Goal: Task Accomplishment & Management: Manage account settings

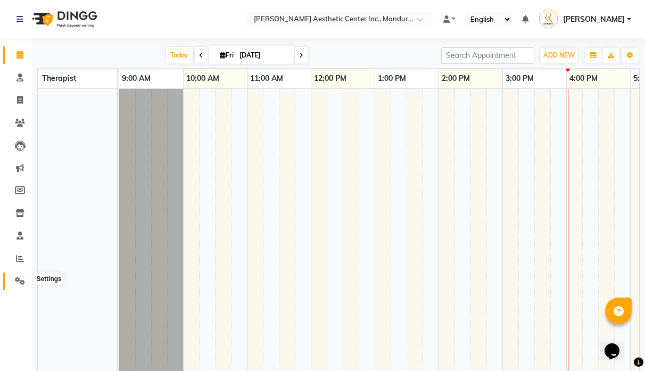
click at [12, 275] on span at bounding box center [20, 281] width 19 height 12
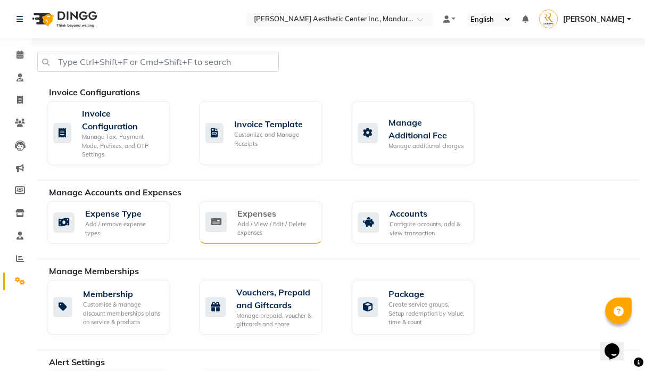
click at [288, 220] on div "Add / View / Edit / Delete expenses" at bounding box center [275, 229] width 76 height 18
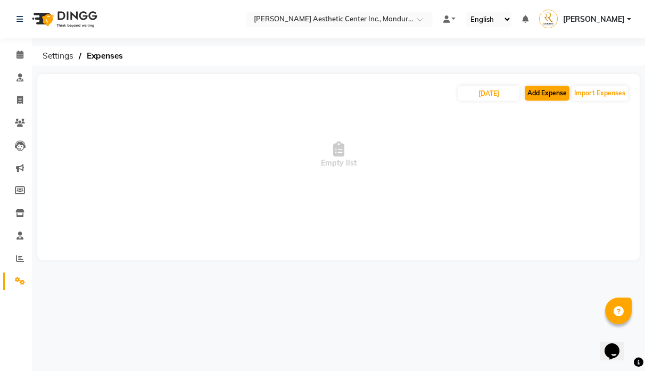
click at [563, 91] on button "Add Expense" at bounding box center [547, 93] width 45 height 15
select select "1"
select select "5254"
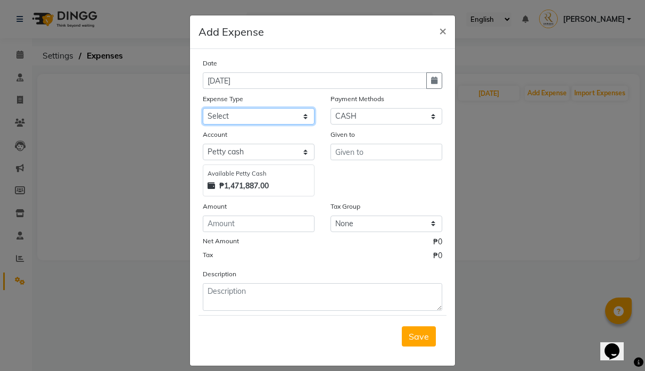
select select "22594"
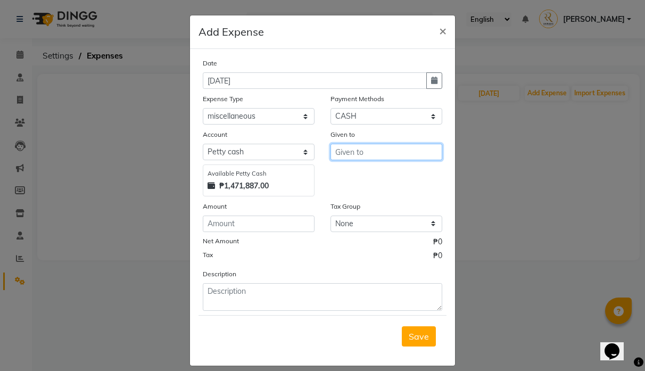
click at [381, 149] on input "text" at bounding box center [387, 152] width 112 height 17
drag, startPoint x: 376, startPoint y: 158, endPoint x: 284, endPoint y: 142, distance: 93.9
click at [284, 143] on div "Account Select [PERSON_NAME] cash Default account Available [PERSON_NAME] Cash …" at bounding box center [323, 163] width 256 height 68
type input "Architect"
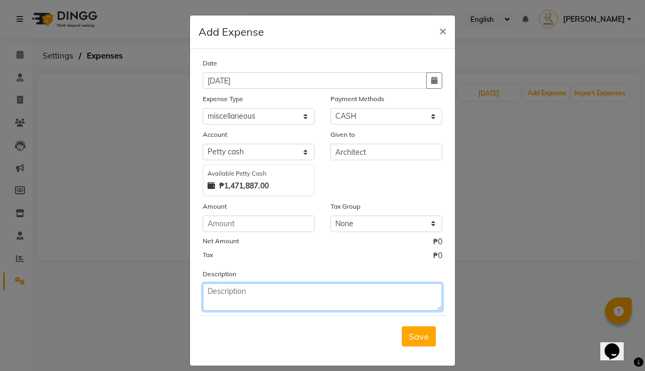
click at [254, 293] on textarea at bounding box center [323, 297] width 240 height 28
click at [234, 292] on textarea "For the plans...." at bounding box center [323, 297] width 240 height 28
type textarea "For the engineer plans ...."
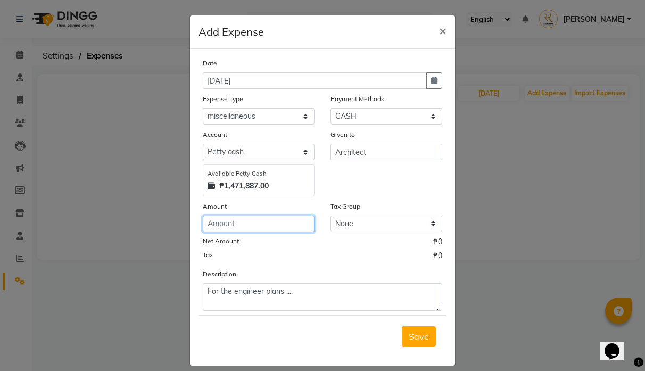
click at [278, 220] on input "number" at bounding box center [259, 224] width 112 height 17
type input "100"
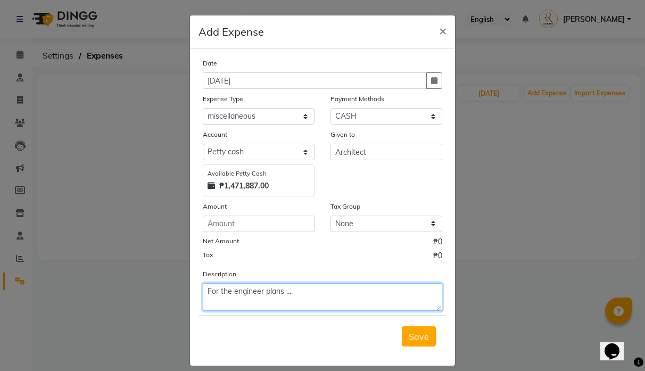
click at [310, 292] on textarea "For the engineer plans ...." at bounding box center [323, 297] width 240 height 28
type textarea "For the engineer plans .... balance 80k"
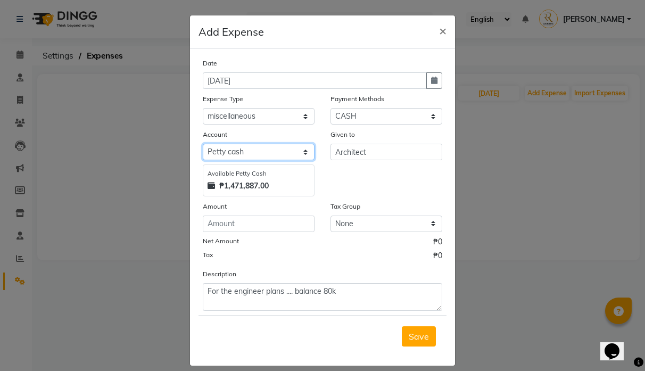
select select "5255"
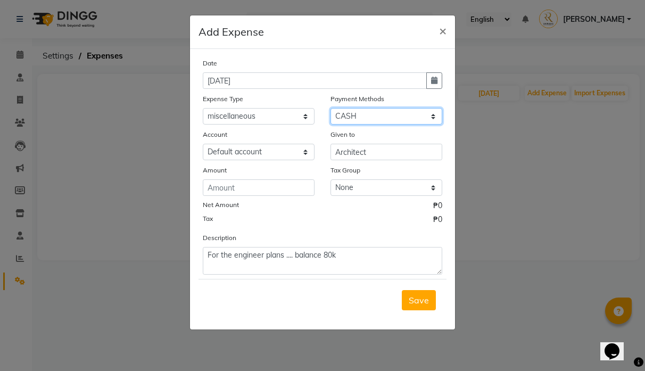
select select "17"
click at [410, 296] on span "Save" at bounding box center [419, 300] width 20 height 11
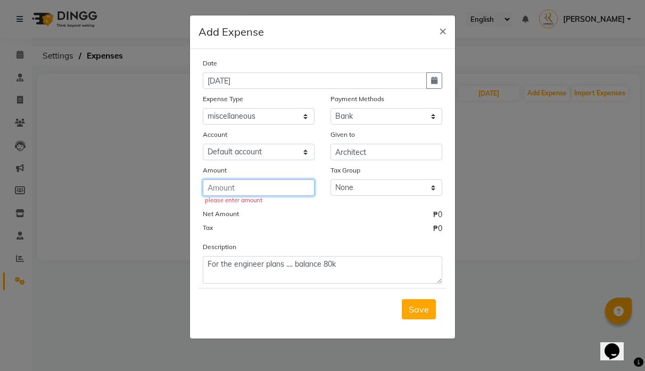
click at [252, 190] on input "number" at bounding box center [259, 187] width 112 height 17
click at [223, 186] on input "number" at bounding box center [259, 187] width 112 height 17
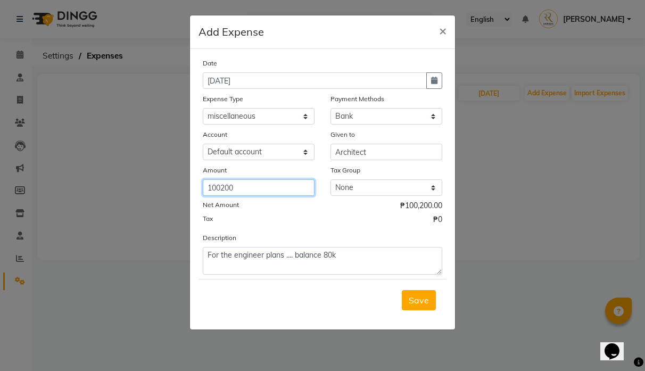
type input "100200"
click at [419, 300] on button "Save" at bounding box center [419, 300] width 34 height 20
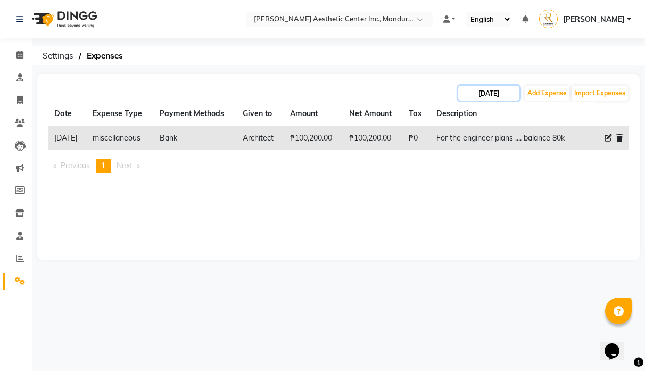
click at [474, 93] on input "[DATE]" at bounding box center [488, 93] width 61 height 15
select select "10"
select select "2025"
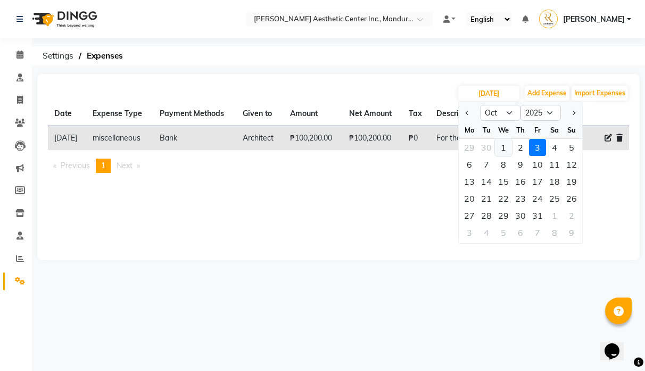
click at [508, 150] on div "1" at bounding box center [503, 147] width 17 height 17
type input "[DATE]"
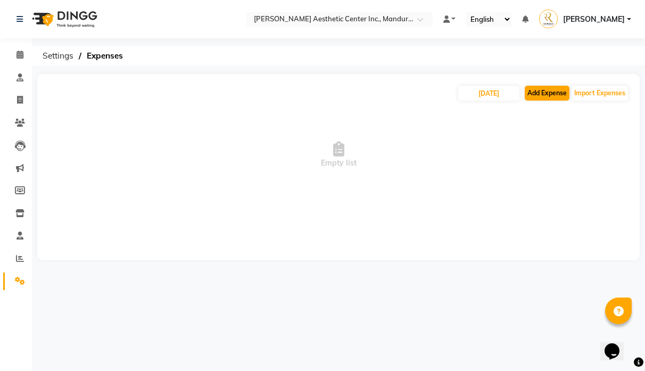
click at [553, 96] on button "Add Expense" at bounding box center [547, 93] width 45 height 15
select select "1"
select select "5254"
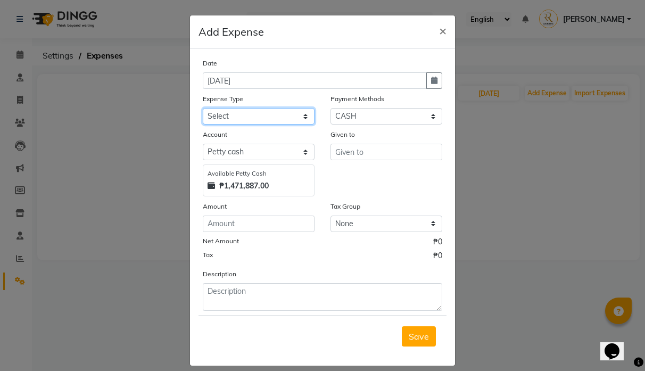
select select "14570"
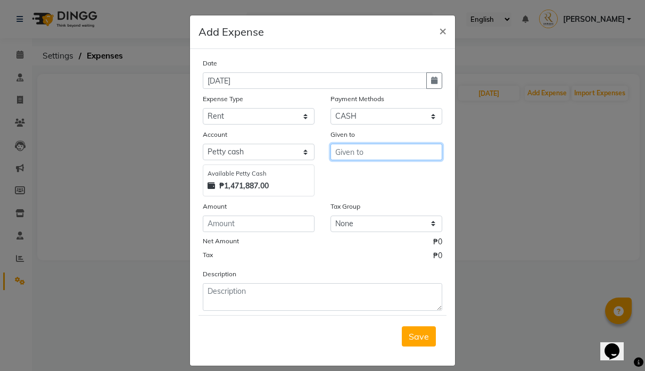
click at [360, 155] on input "text" at bounding box center [387, 152] width 112 height 17
type input "RAKs Ceramics"
click at [366, 196] on div "Date [DATE] Expense Type Select Commissions and Bonuses Communications Consulta…" at bounding box center [323, 183] width 240 height 253
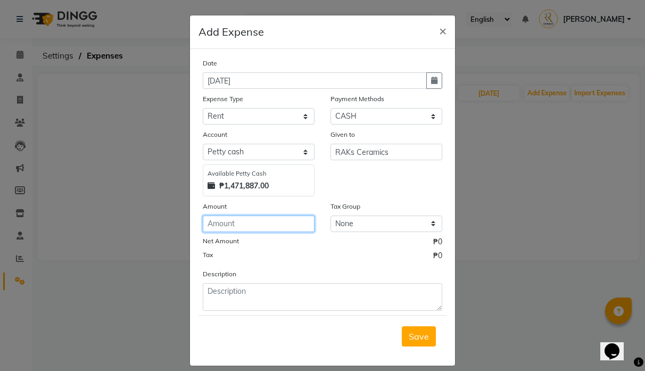
click at [264, 222] on input "number" at bounding box center [259, 224] width 112 height 17
type input "96965.90"
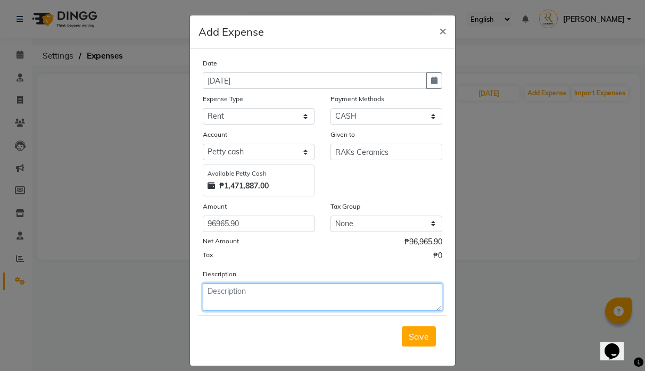
click at [290, 302] on textarea at bounding box center [323, 297] width 240 height 28
type textarea "Rent for October"
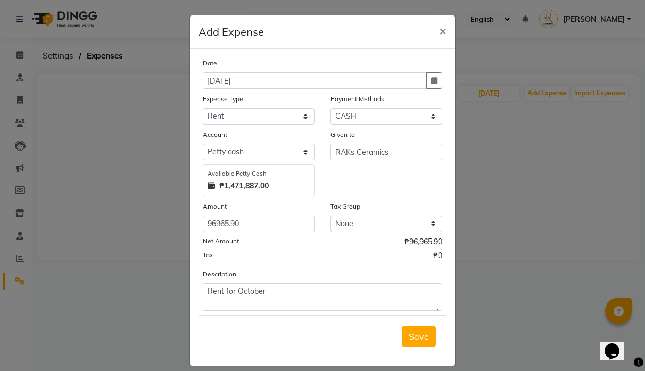
click at [369, 262] on div "Tax ₱0" at bounding box center [323, 257] width 240 height 14
select select "17"
select select "5255"
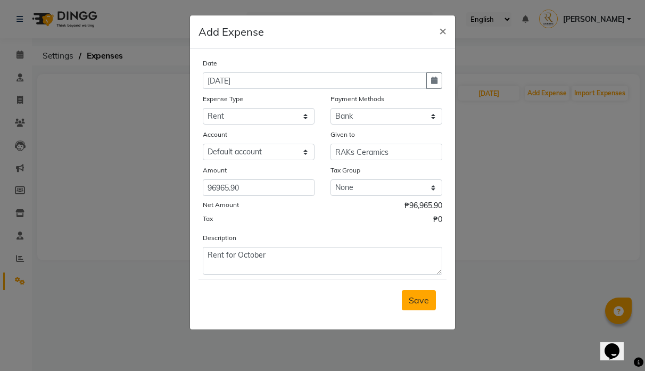
click at [422, 302] on span "Save" at bounding box center [419, 300] width 20 height 11
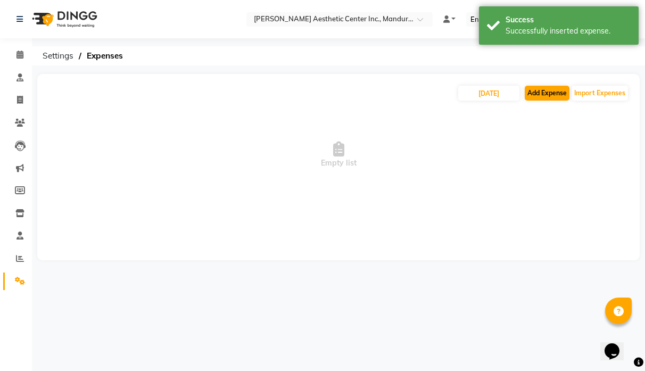
click at [540, 88] on button "Add Expense" at bounding box center [547, 93] width 45 height 15
select select "1"
select select "5254"
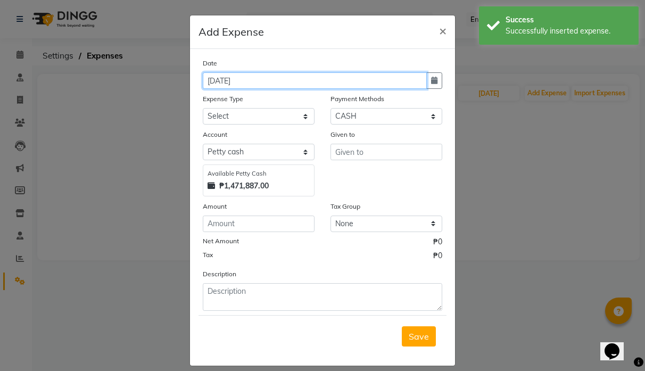
click at [311, 88] on input "[DATE]" at bounding box center [315, 80] width 224 height 17
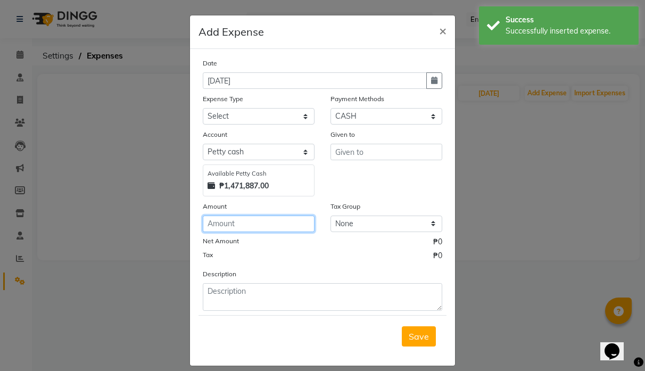
click at [264, 226] on input "number" at bounding box center [259, 224] width 112 height 17
click at [434, 199] on div "Date [DATE] Expense Type Select Commissions and Bonuses Communications Consulta…" at bounding box center [323, 183] width 240 height 253
click at [447, 32] on button "×" at bounding box center [443, 30] width 24 height 30
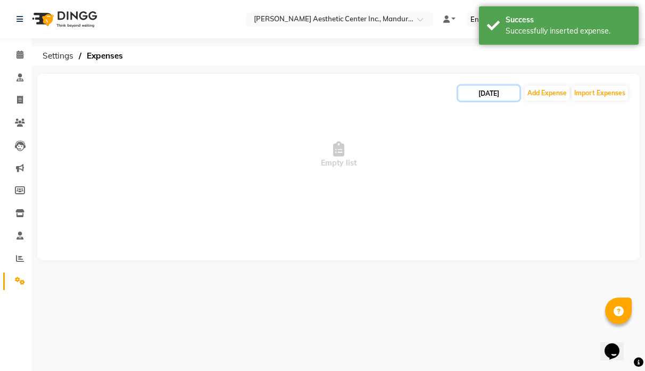
click at [489, 93] on input "[DATE]" at bounding box center [488, 93] width 61 height 15
select select "10"
select select "2025"
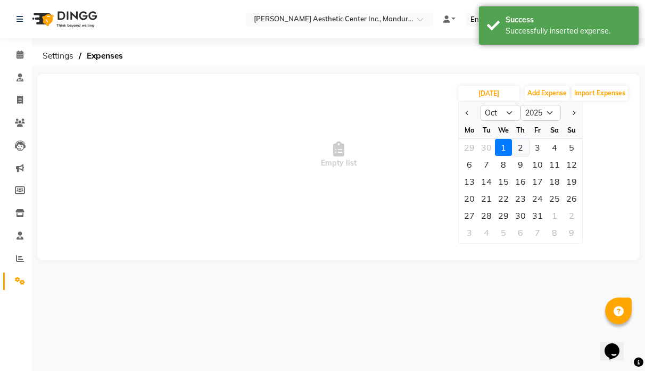
click at [523, 146] on div "2" at bounding box center [520, 147] width 17 height 17
type input "[DATE]"
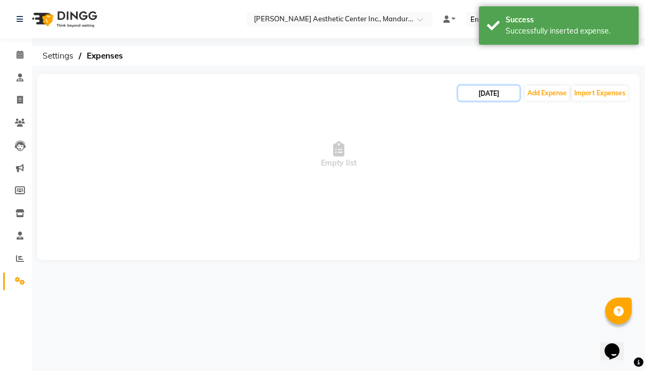
click at [504, 94] on input "[DATE]" at bounding box center [488, 93] width 61 height 15
select select "10"
select select "2025"
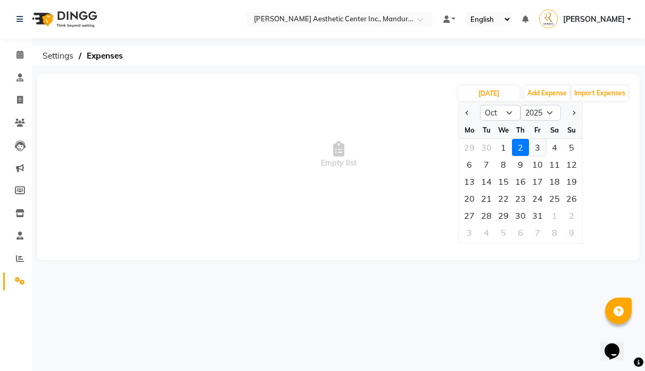
click at [538, 145] on div "3" at bounding box center [537, 147] width 17 height 17
type input "[DATE]"
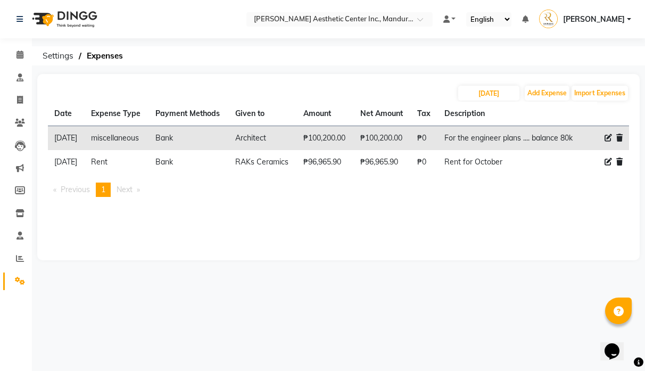
click at [468, 81] on div "[DATE] Add Expense Import Expenses Date Expense Type Payment Methods Given to A…" at bounding box center [338, 167] width 603 height 186
click at [468, 91] on input "[DATE]" at bounding box center [488, 93] width 61 height 15
select select "10"
select select "2025"
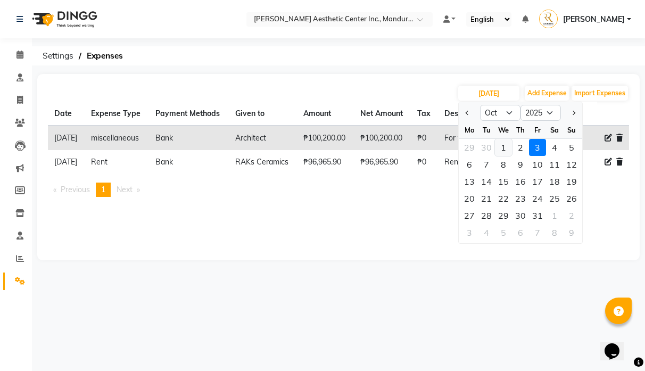
click at [505, 152] on div "1" at bounding box center [503, 147] width 17 height 17
type input "[DATE]"
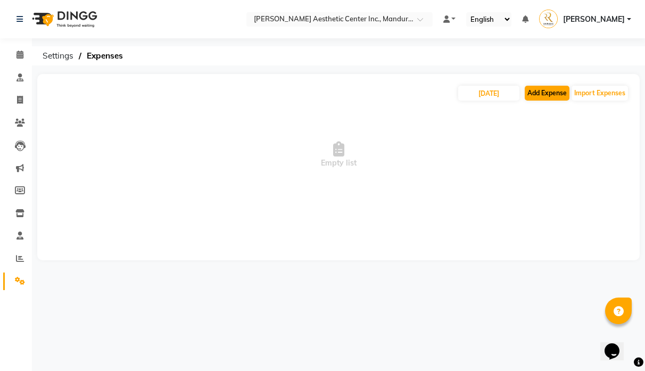
click at [552, 93] on button "Add Expense" at bounding box center [547, 93] width 45 height 15
select select "1"
select select "5254"
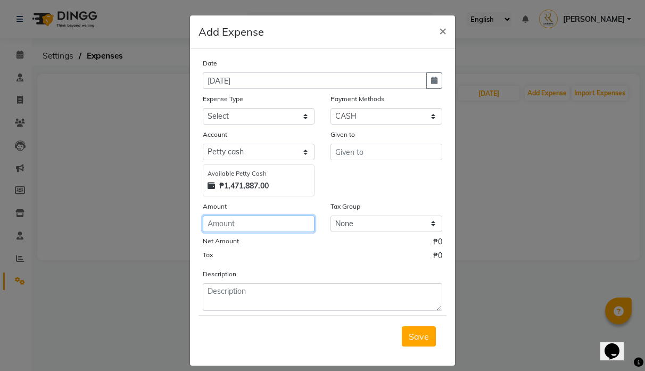
click at [281, 224] on input "number" at bounding box center [259, 224] width 112 height 17
type input "10000"
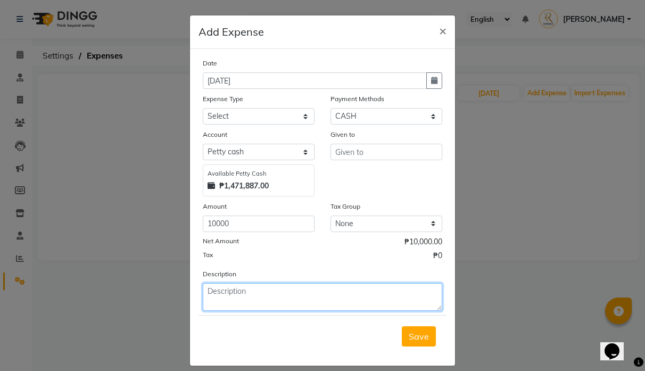
click at [244, 289] on textarea at bounding box center [323, 297] width 240 height 28
type textarea "Atty fee"
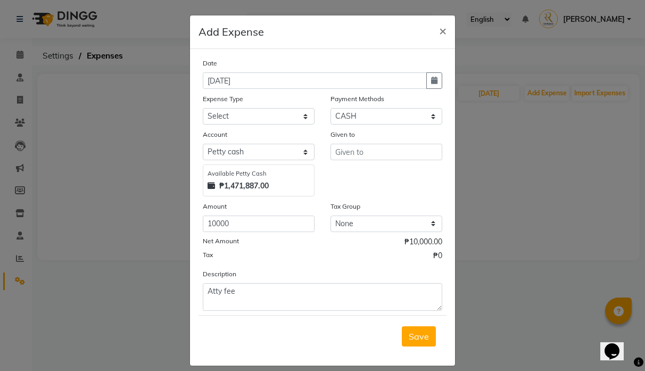
click at [284, 258] on div "Tax ₱0" at bounding box center [323, 257] width 240 height 14
click at [367, 157] on input "text" at bounding box center [387, 152] width 112 height 17
type input "Par"
select select "18754"
click at [359, 184] on div "Given to Par" at bounding box center [387, 163] width 128 height 68
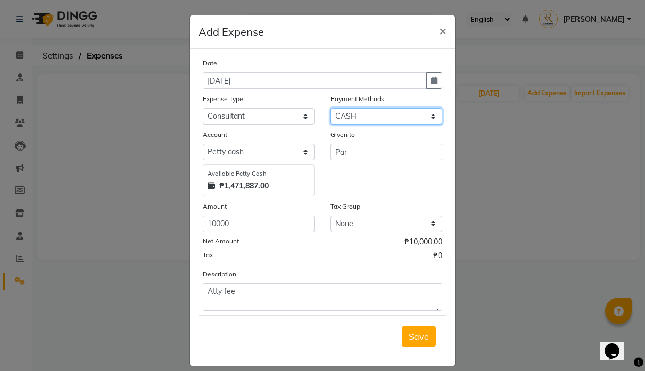
select select "17"
select select "5255"
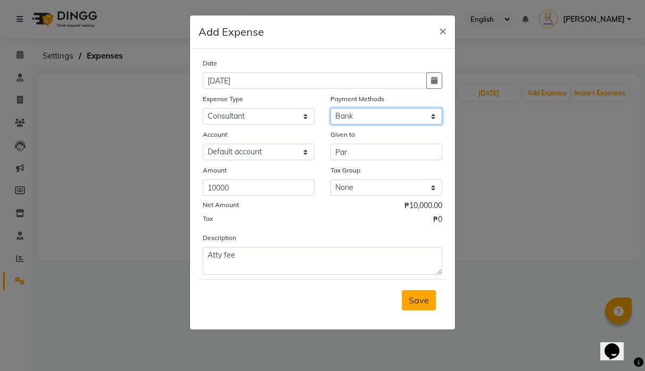
drag, startPoint x: 411, startPoint y: 120, endPoint x: 421, endPoint y: 302, distance: 182.9
click at [421, 302] on form "Date [DATE] Expense Type Select Commissions and Bonuses Communications Consulta…" at bounding box center [323, 189] width 248 height 264
click at [417, 304] on span "Save" at bounding box center [419, 300] width 20 height 11
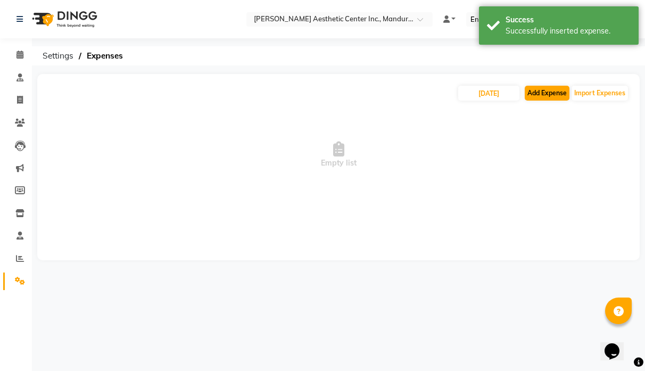
click at [554, 89] on button "Add Expense" at bounding box center [547, 93] width 45 height 15
select select "1"
select select "5254"
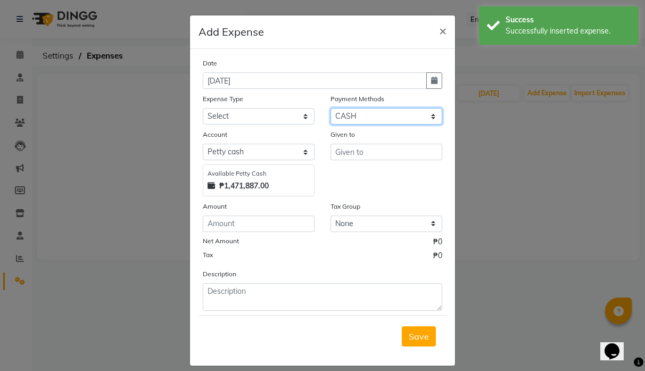
select select "17"
select select "5255"
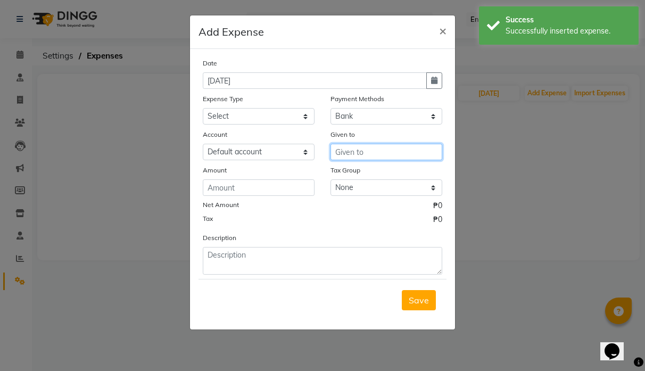
click at [374, 150] on input "text" at bounding box center [387, 152] width 112 height 17
type input "Dexie"
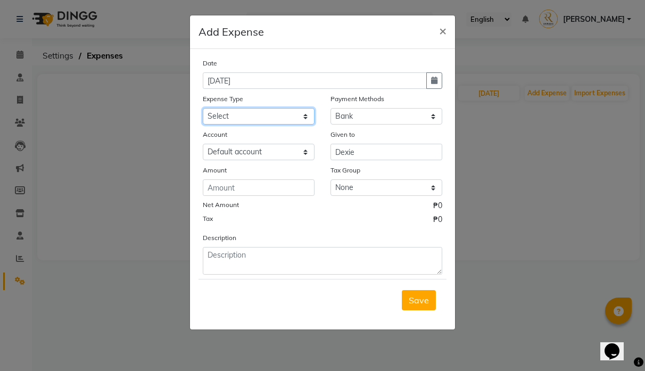
select select "18754"
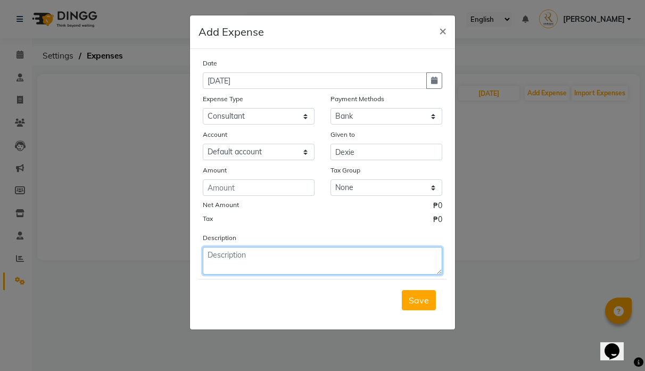
click at [271, 257] on textarea at bounding box center [323, 261] width 240 height 28
type textarea "HR fee"
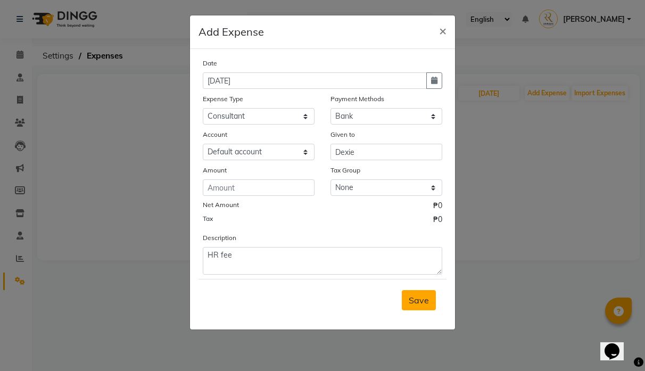
click at [426, 302] on span "Save" at bounding box center [419, 300] width 20 height 11
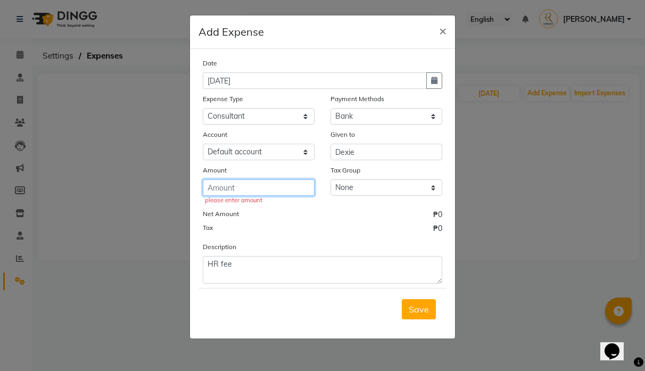
click at [283, 183] on input "number" at bounding box center [259, 187] width 112 height 17
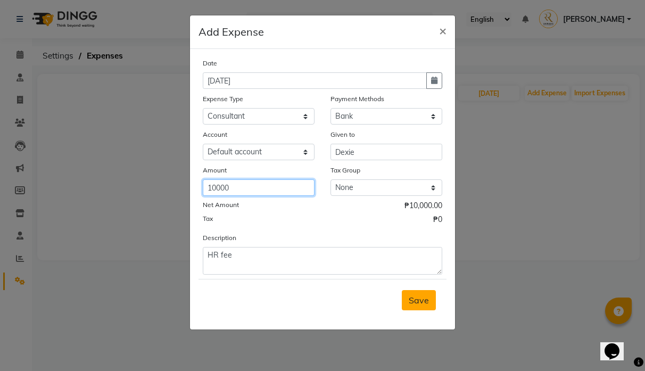
type input "10000"
click at [417, 304] on span "Save" at bounding box center [419, 300] width 20 height 11
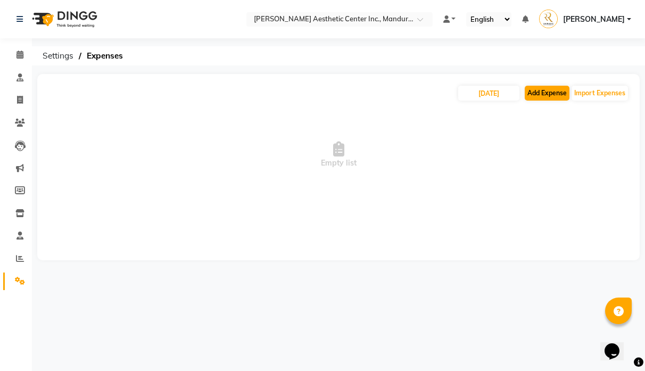
click at [555, 97] on button "Add Expense" at bounding box center [547, 93] width 45 height 15
select select "1"
select select "5254"
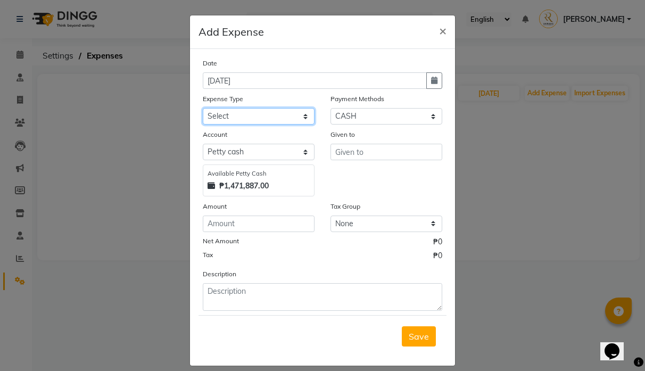
select select "14603"
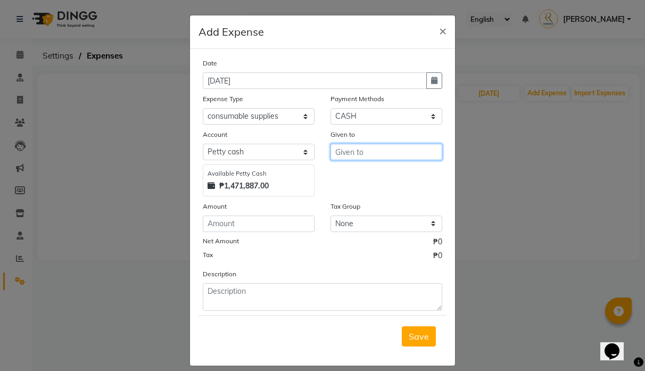
click at [380, 155] on input "text" at bounding box center [387, 152] width 112 height 17
type input "SM"
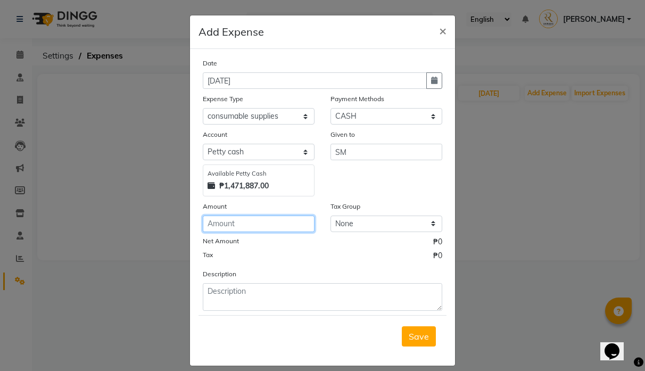
click at [291, 229] on input "number" at bounding box center [259, 224] width 112 height 17
type input "2668"
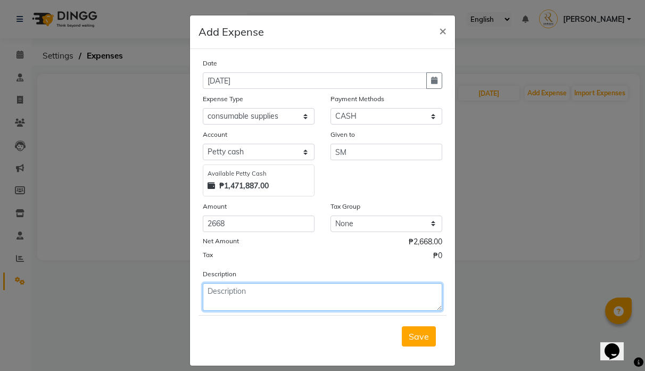
click at [289, 292] on textarea at bounding box center [323, 297] width 240 height 28
type textarea "Hair product"
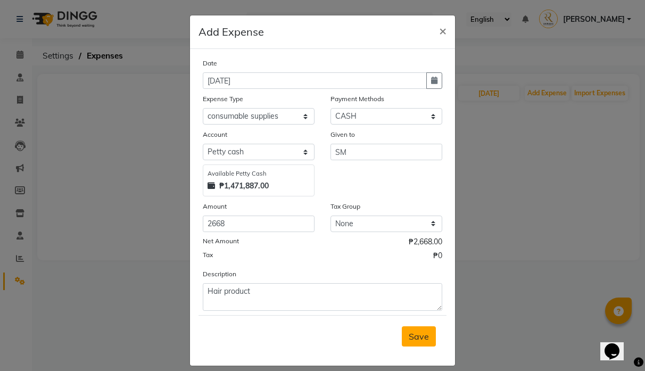
click at [430, 334] on button "Save" at bounding box center [419, 336] width 34 height 20
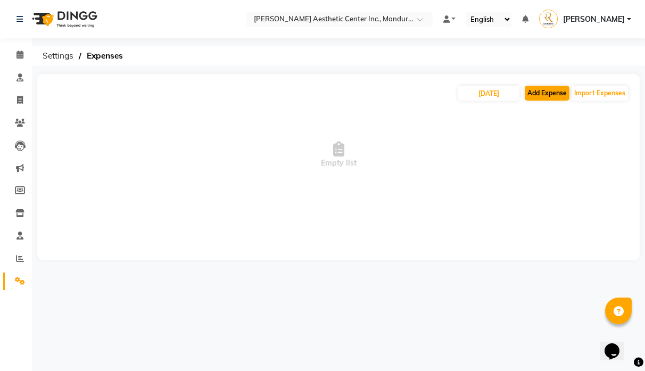
click at [552, 94] on button "Add Expense" at bounding box center [547, 93] width 45 height 15
select select "1"
select select "5254"
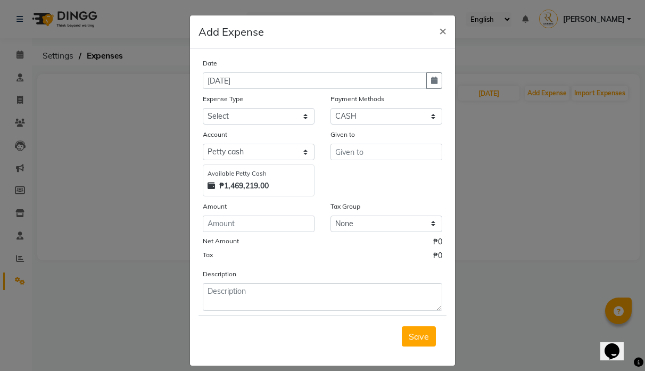
click at [272, 160] on div "Account Select [PERSON_NAME] cash Default account Available [PERSON_NAME] Cash …" at bounding box center [259, 163] width 128 height 68
click at [262, 219] on input "number" at bounding box center [259, 224] width 112 height 17
type input "2148"
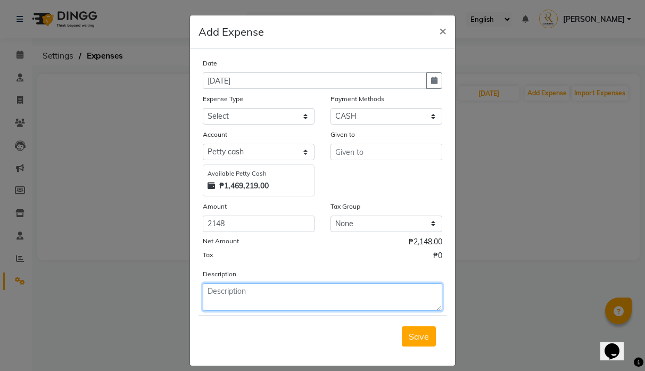
click at [227, 299] on textarea at bounding box center [323, 297] width 240 height 28
type textarea "steamer"
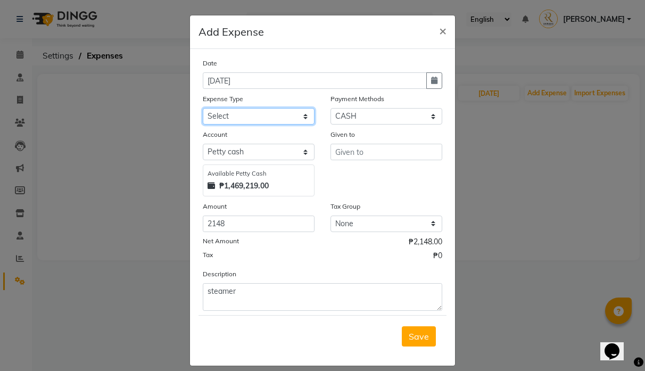
select select "15842"
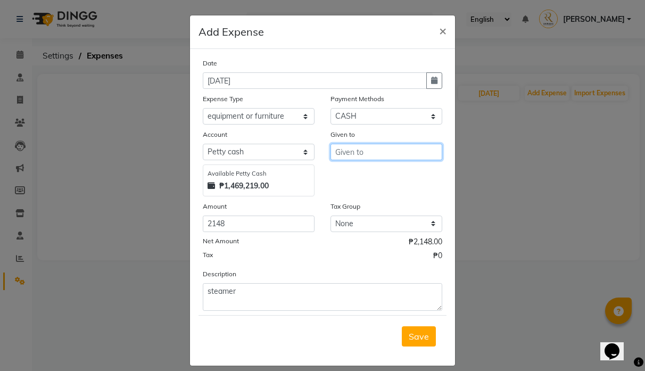
click at [364, 153] on input "text" at bounding box center [387, 152] width 112 height 17
type input "S"
type input "Grab"
click at [375, 166] on div "Given to Grab" at bounding box center [387, 163] width 128 height 68
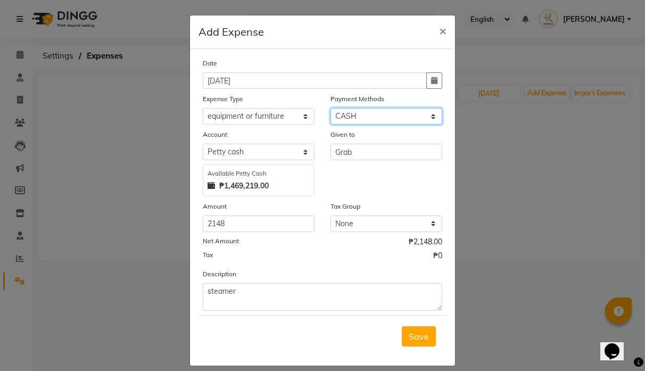
select select "17"
select select "5255"
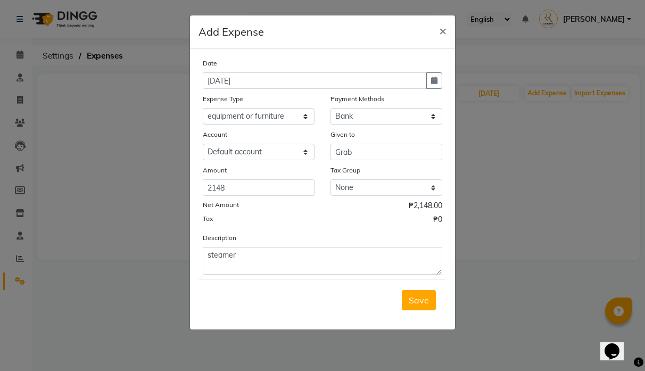
click at [420, 339] on ngb-modal-window "Add Expense × Date [DATE] Expense Type Select Commissions and Bonuses Communica…" at bounding box center [322, 185] width 645 height 371
click at [423, 291] on button "Save" at bounding box center [419, 300] width 34 height 20
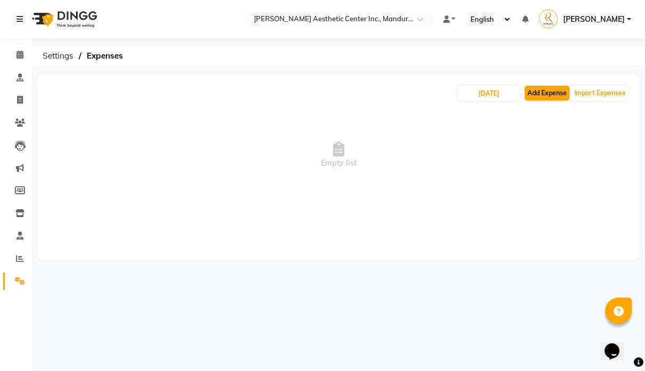
click at [547, 90] on button "Add Expense" at bounding box center [547, 93] width 45 height 15
select select "1"
select select "5254"
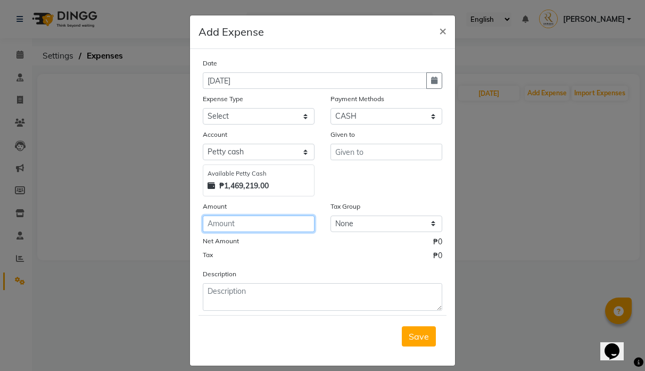
click at [244, 227] on input "number" at bounding box center [259, 224] width 112 height 17
type input "2895"
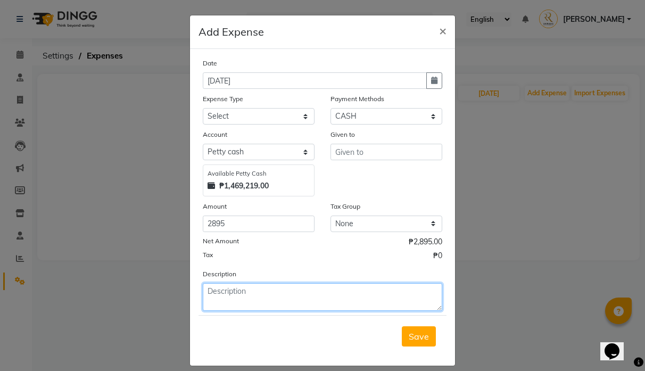
click at [298, 294] on textarea at bounding box center [323, 297] width 240 height 28
type textarea "microwave"
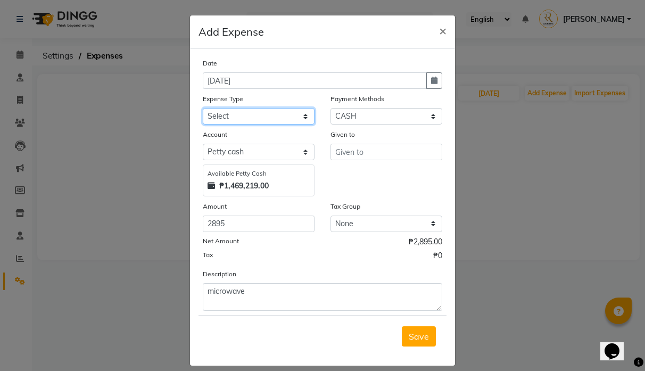
select select "15842"
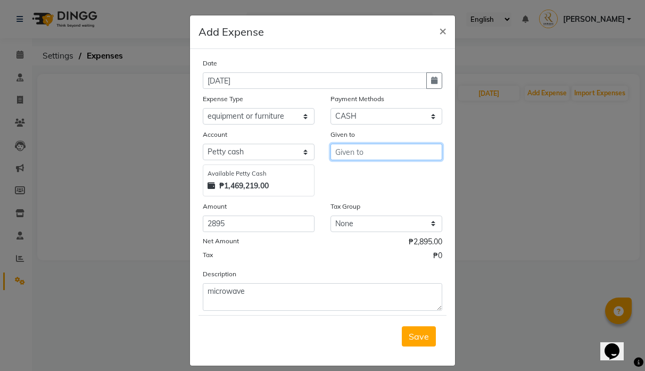
click at [384, 147] on input "text" at bounding box center [387, 152] width 112 height 17
type input "s n r"
click at [420, 338] on span "Save" at bounding box center [419, 336] width 20 height 11
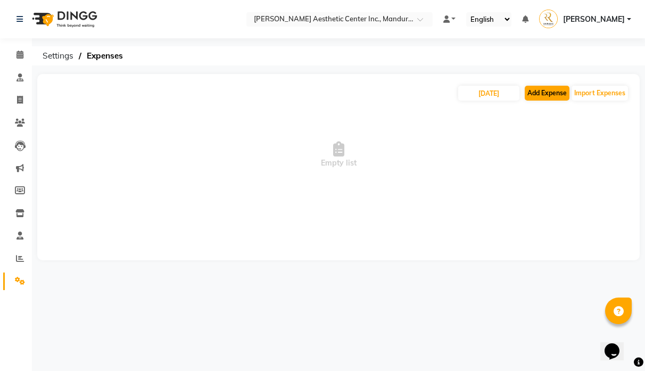
click at [554, 96] on button "Add Expense" at bounding box center [547, 93] width 45 height 15
select select "1"
select select "5254"
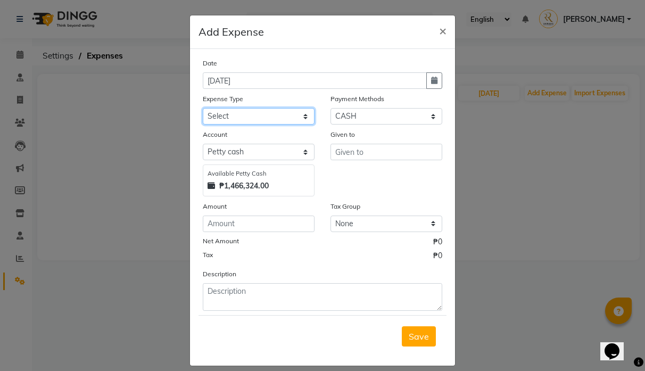
select select "14603"
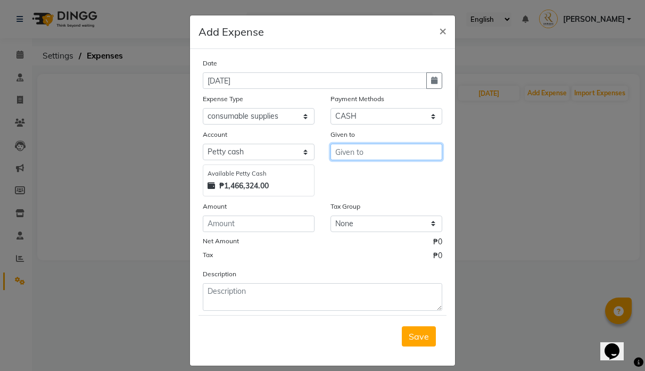
click at [366, 153] on input "text" at bounding box center [387, 152] width 112 height 17
type input "s n r"
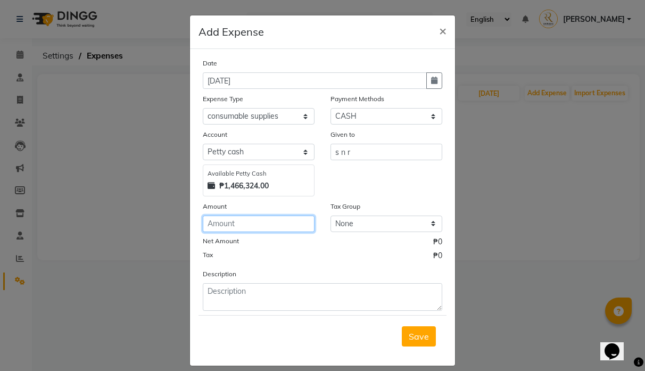
click at [273, 228] on input "number" at bounding box center [259, 224] width 112 height 17
type input "11619"
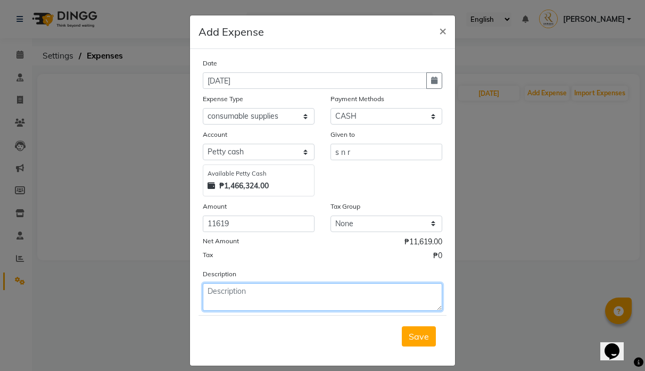
click at [259, 285] on textarea at bounding box center [323, 297] width 240 height 28
type textarea "snacks and supplies"
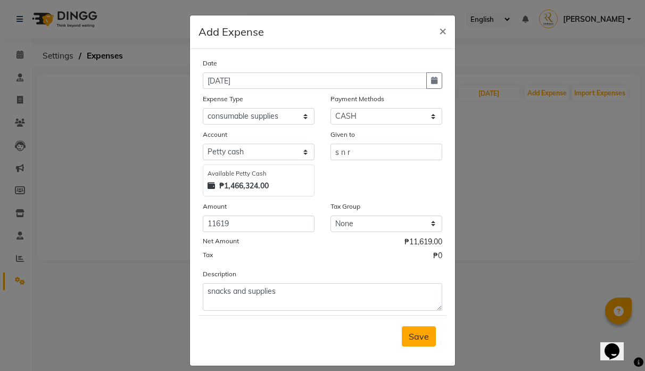
click at [416, 334] on span "Save" at bounding box center [419, 336] width 20 height 11
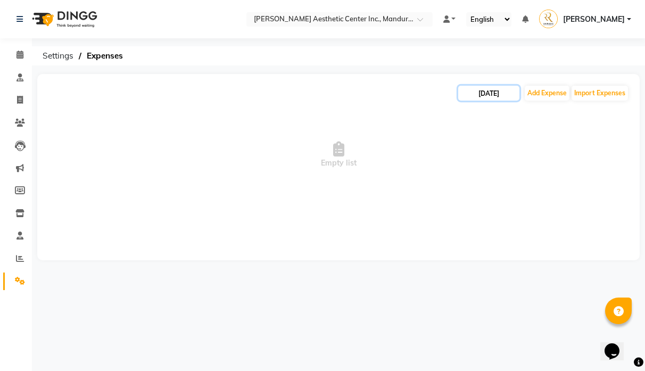
click at [507, 95] on input "[DATE]" at bounding box center [488, 93] width 61 height 15
select select "10"
select select "2025"
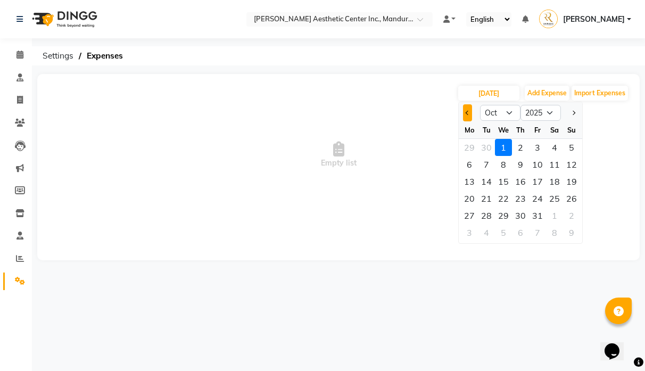
click at [469, 112] on span "Previous month" at bounding box center [468, 113] width 4 height 4
select select "9"
click at [474, 145] on div "1" at bounding box center [469, 147] width 17 height 17
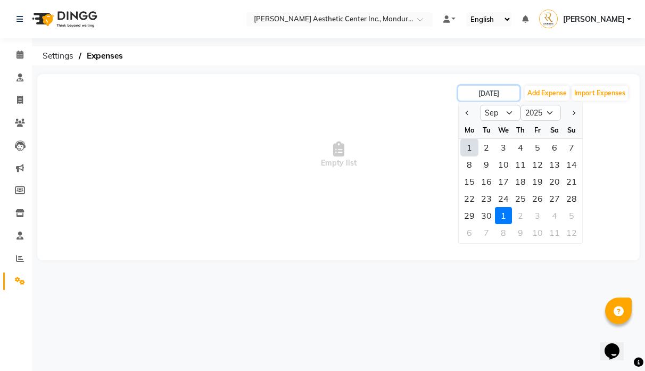
type input "[DATE]"
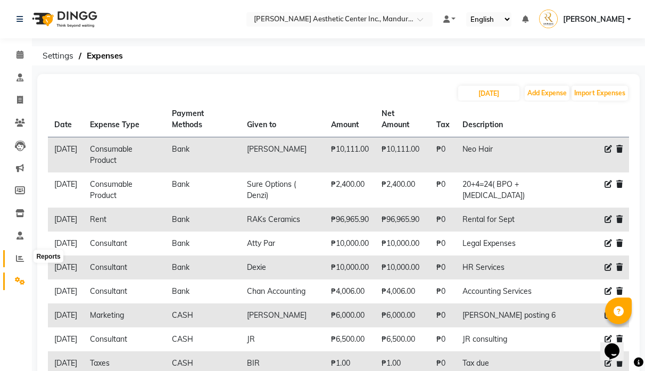
click at [18, 257] on icon at bounding box center [20, 258] width 8 height 8
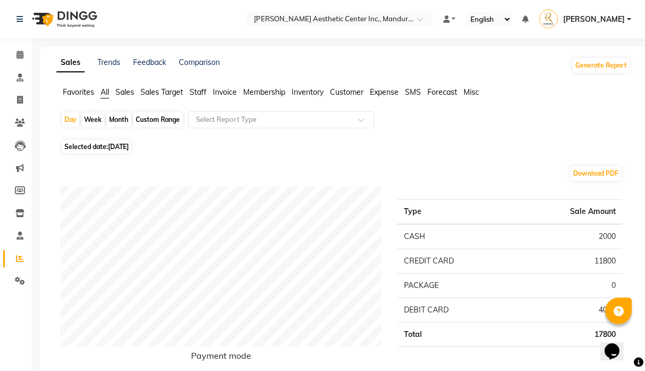
click at [392, 96] on span "Expense" at bounding box center [384, 92] width 29 height 10
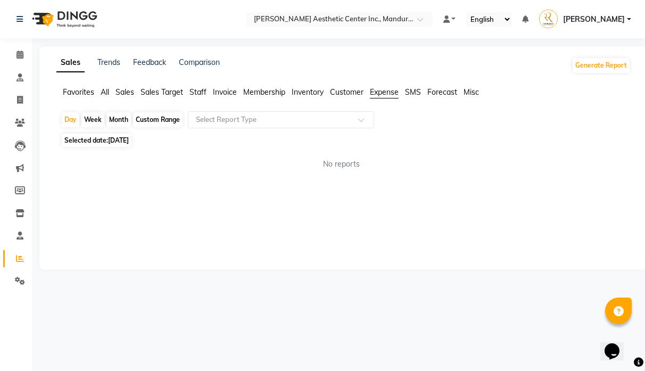
click at [128, 120] on div "Month" at bounding box center [118, 119] width 24 height 15
select select "10"
select select "2025"
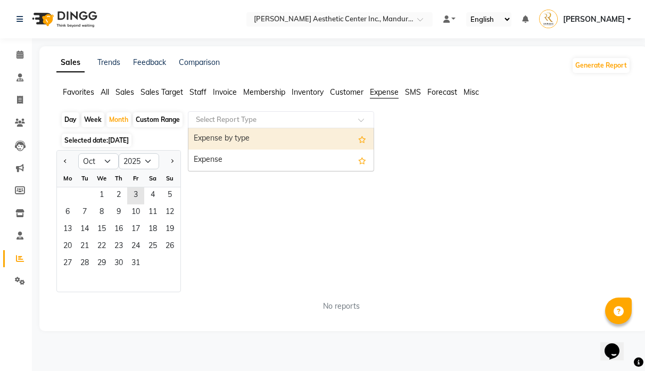
click at [242, 119] on input "text" at bounding box center [270, 119] width 153 height 11
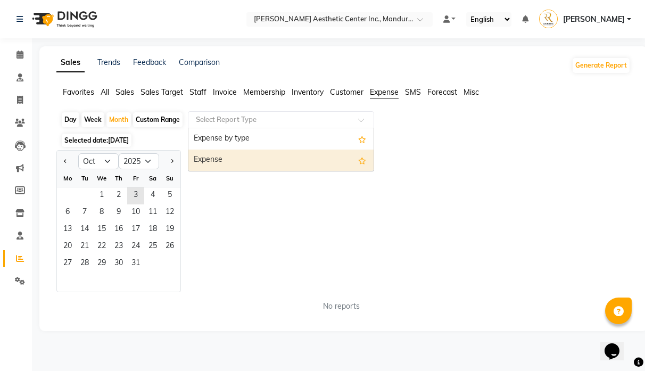
click at [236, 159] on div "Expense" at bounding box center [280, 160] width 185 height 21
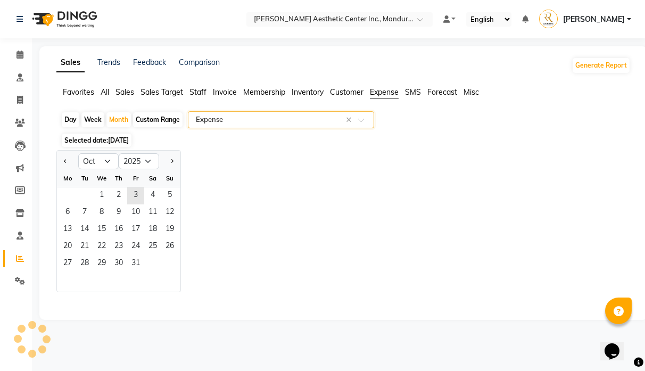
select select "full_report"
select select "csv"
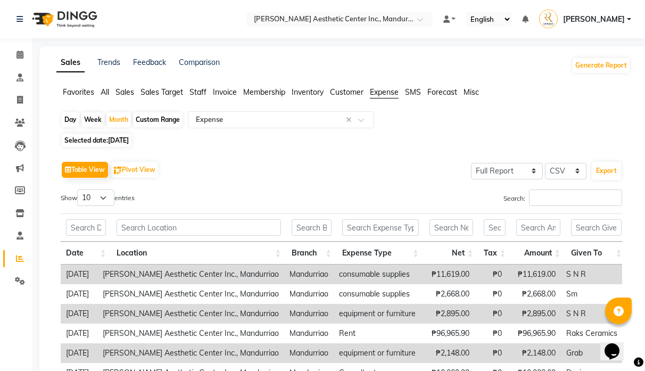
click at [121, 89] on span "Sales" at bounding box center [125, 92] width 19 height 10
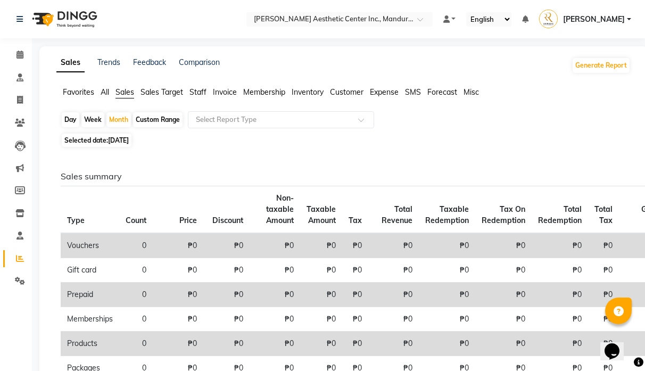
click at [124, 143] on span "[DATE]" at bounding box center [118, 140] width 21 height 8
select select "10"
select select "2025"
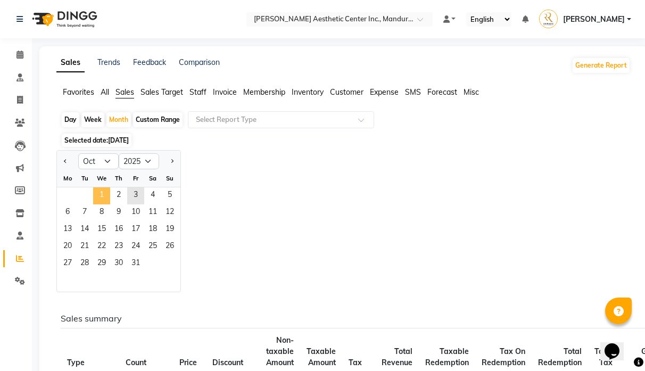
click at [104, 197] on span "1" at bounding box center [101, 195] width 17 height 17
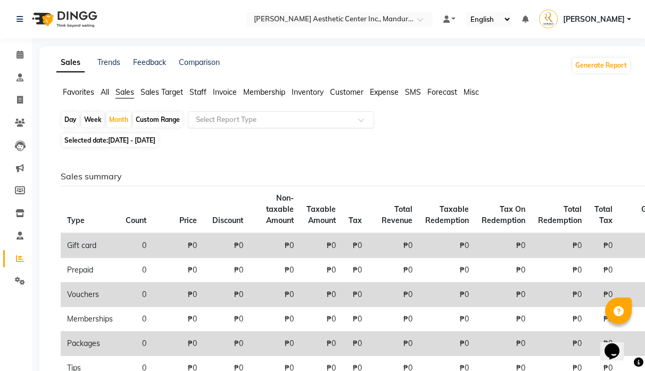
click at [210, 120] on input "text" at bounding box center [270, 119] width 153 height 11
click at [384, 95] on span "Expense" at bounding box center [384, 92] width 29 height 10
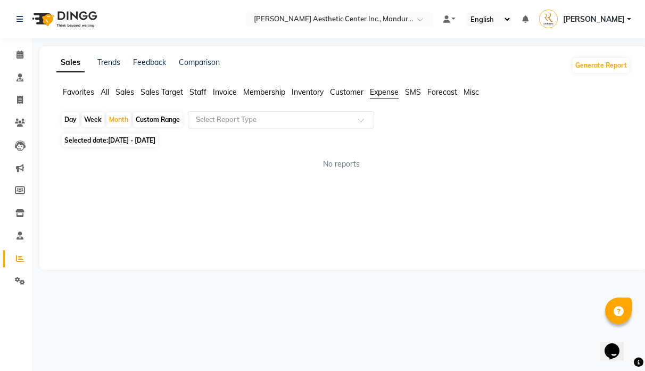
click at [228, 120] on input "text" at bounding box center [270, 119] width 153 height 11
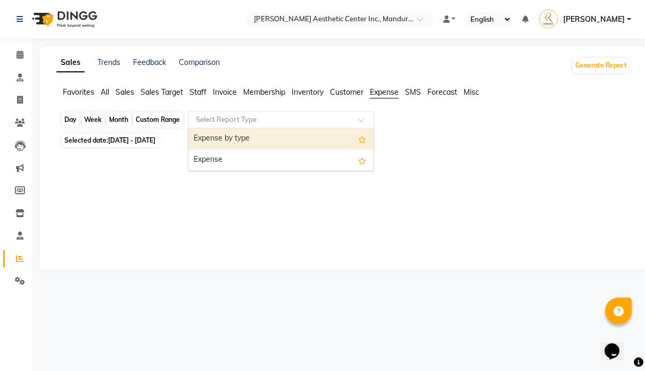
click at [117, 123] on div "Month" at bounding box center [118, 119] width 24 height 15
select select "10"
select select "2025"
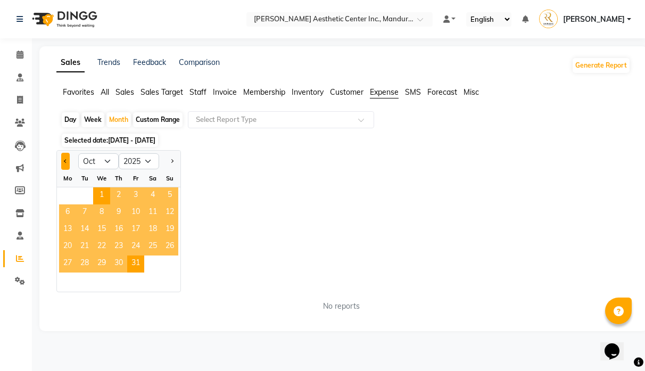
click at [63, 162] on button "Previous month" at bounding box center [65, 161] width 9 height 17
select select "9"
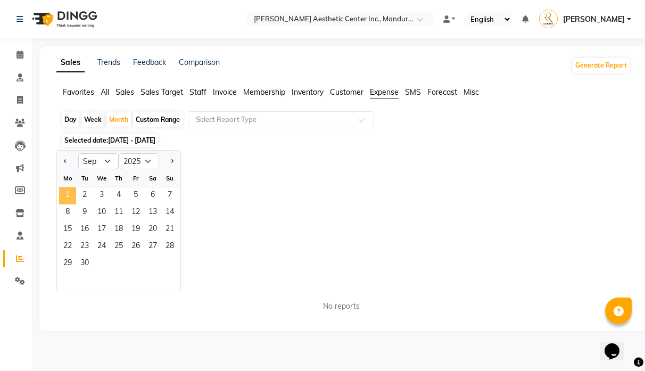
click at [63, 195] on span "1" at bounding box center [67, 195] width 17 height 17
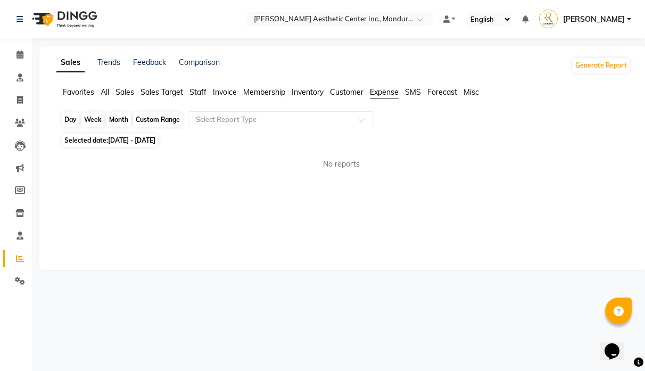
click at [125, 120] on div "Month" at bounding box center [118, 119] width 24 height 15
select select "9"
select select "2025"
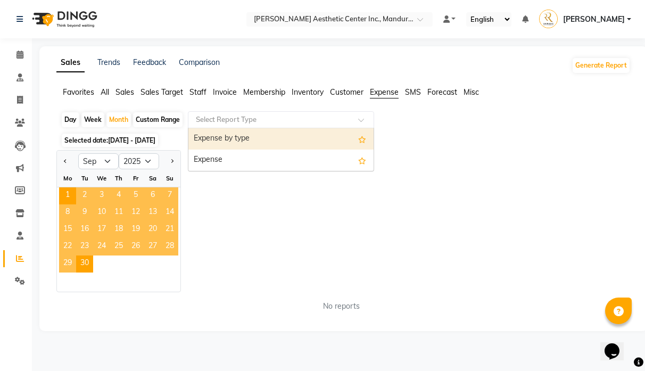
click at [252, 117] on input "text" at bounding box center [270, 119] width 153 height 11
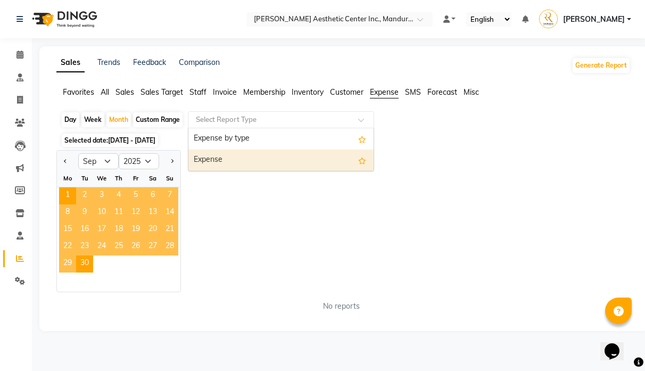
click at [244, 164] on div "Expense" at bounding box center [280, 160] width 185 height 21
select select "full_report"
select select "csv"
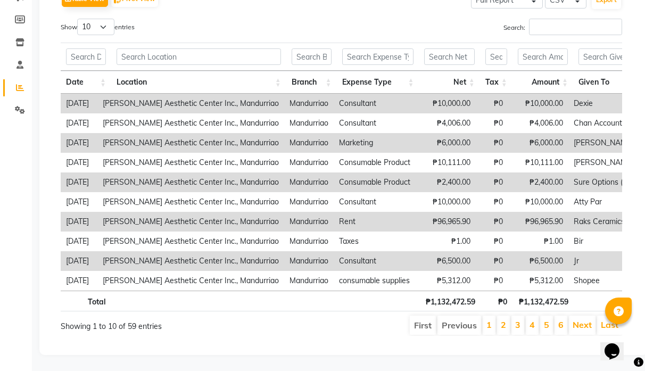
scroll to position [171, 0]
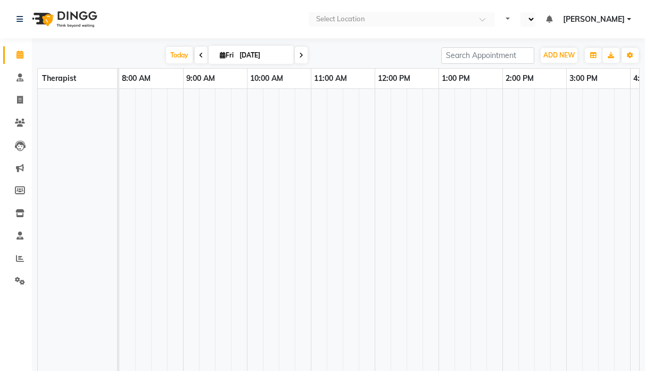
select select "en"
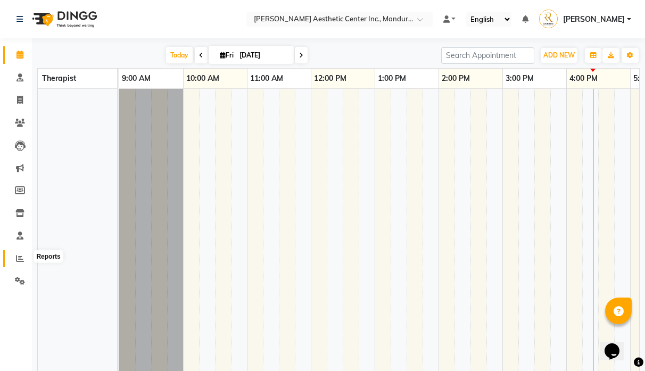
click at [19, 255] on icon at bounding box center [20, 258] width 8 height 8
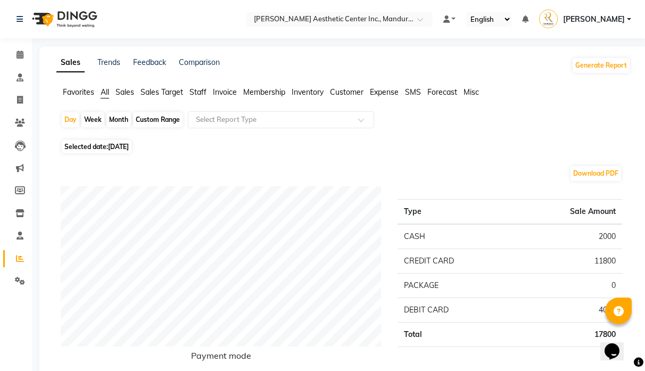
click at [136, 95] on ul "Favorites All Sales Sales Target Staff Invoice Membership Inventory Customer Ex…" at bounding box center [343, 93] width 574 height 12
click at [125, 90] on span "Sales" at bounding box center [125, 92] width 19 height 10
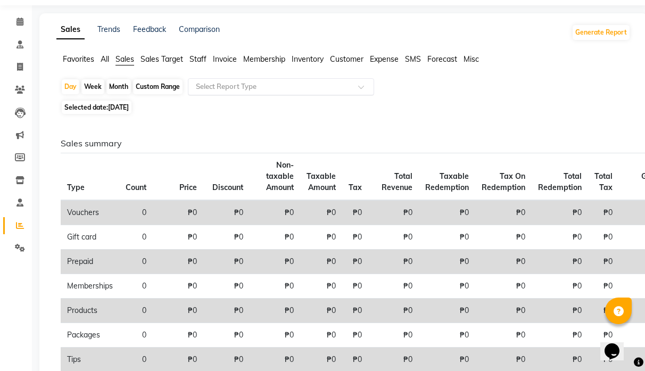
scroll to position [40, 0]
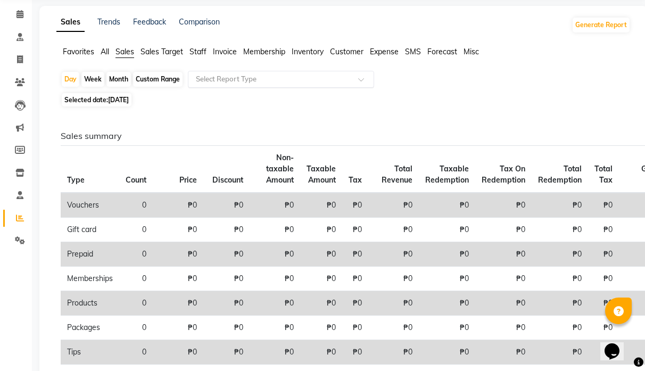
click at [271, 81] on input "text" at bounding box center [270, 79] width 153 height 11
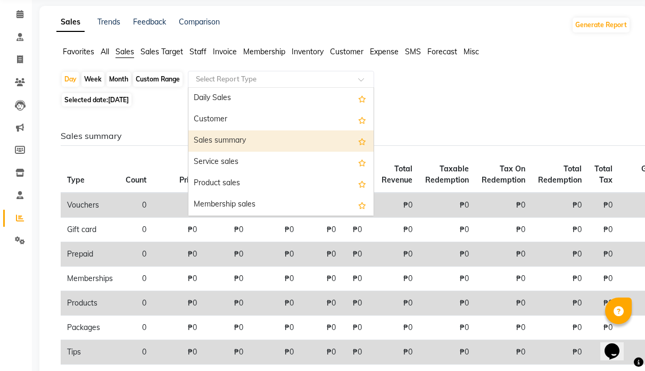
click at [278, 139] on div "Sales summary" at bounding box center [280, 140] width 185 height 21
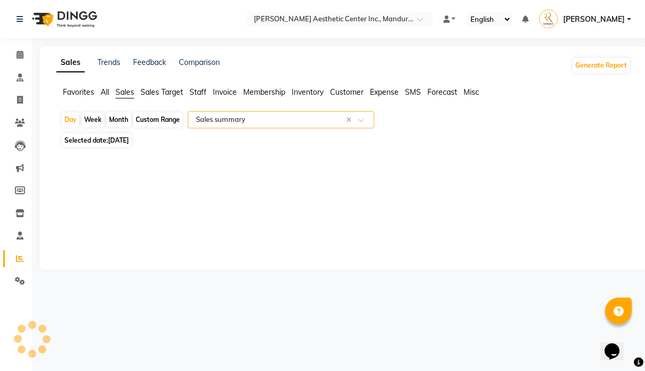
select select "full_report"
select select "csv"
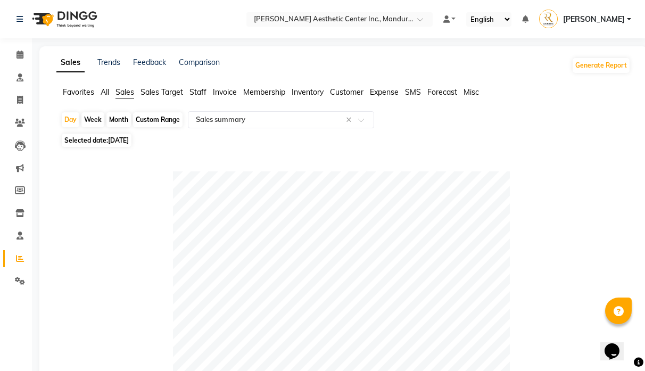
click at [122, 122] on div "Month" at bounding box center [118, 119] width 24 height 15
select select "10"
select select "2025"
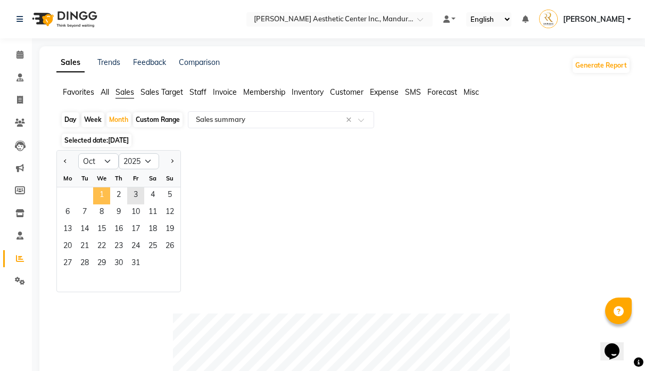
click at [103, 194] on span "1" at bounding box center [101, 195] width 17 height 17
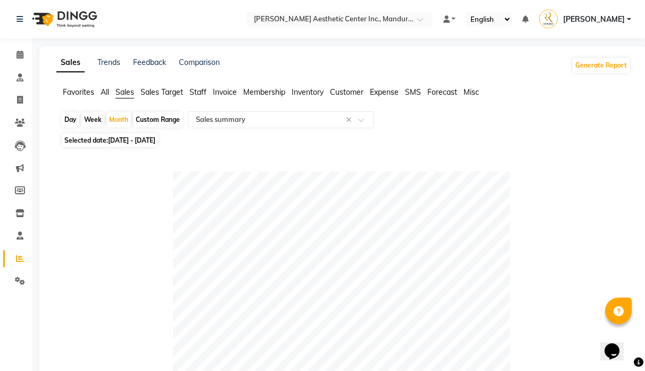
click at [18, 257] on icon at bounding box center [20, 258] width 8 height 8
click at [18, 277] on icon at bounding box center [20, 281] width 10 height 8
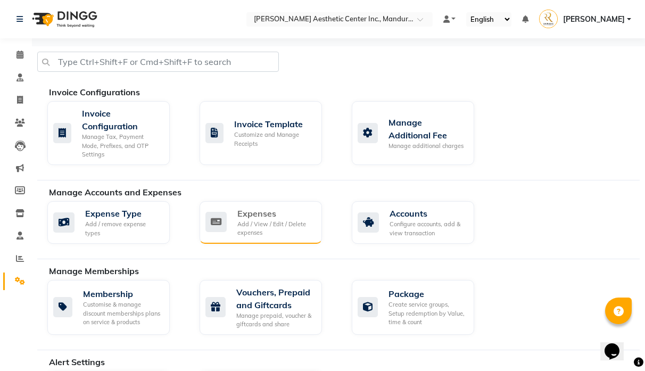
click at [248, 220] on div "Add / View / Edit / Delete expenses" at bounding box center [275, 229] width 76 height 18
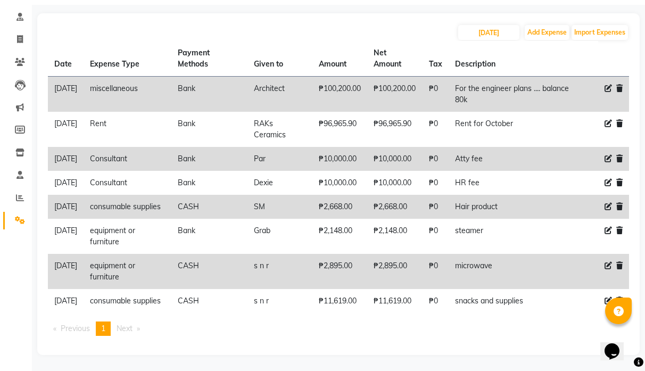
scroll to position [78, 0]
click at [616, 85] on icon at bounding box center [619, 88] width 6 height 7
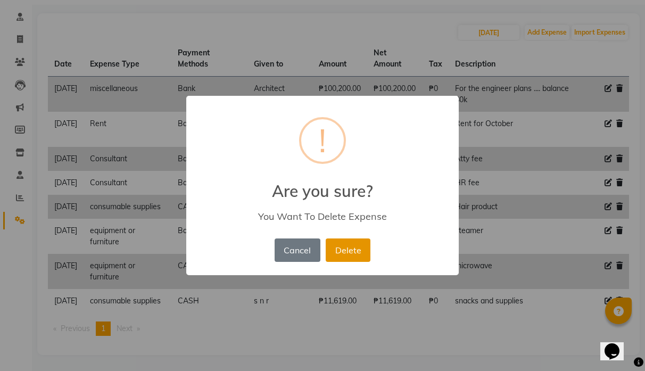
click at [344, 252] on button "Delete" at bounding box center [348, 249] width 45 height 23
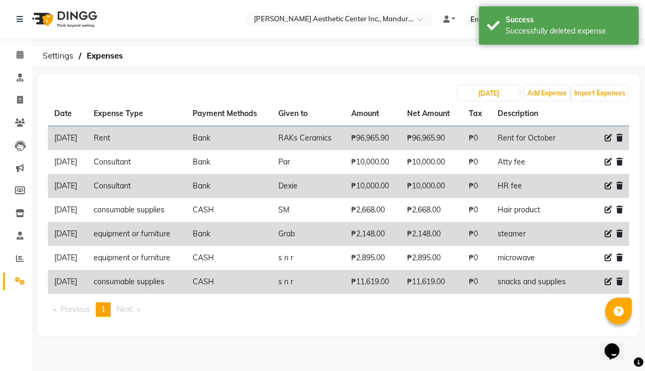
scroll to position [0, 0]
